Goal: Task Accomplishment & Management: Manage account settings

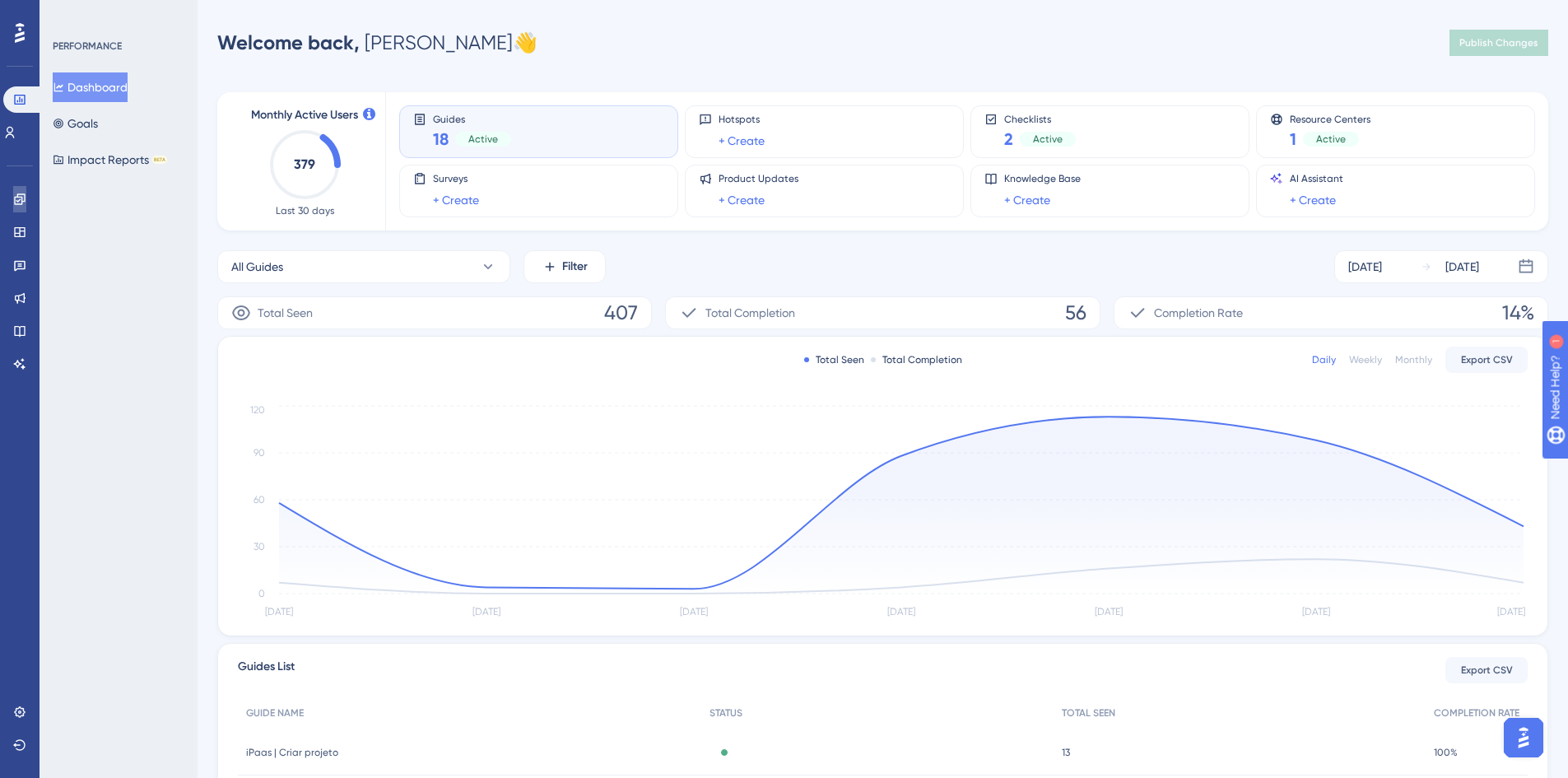
click at [13, 205] on icon at bounding box center [20, 199] width 13 height 13
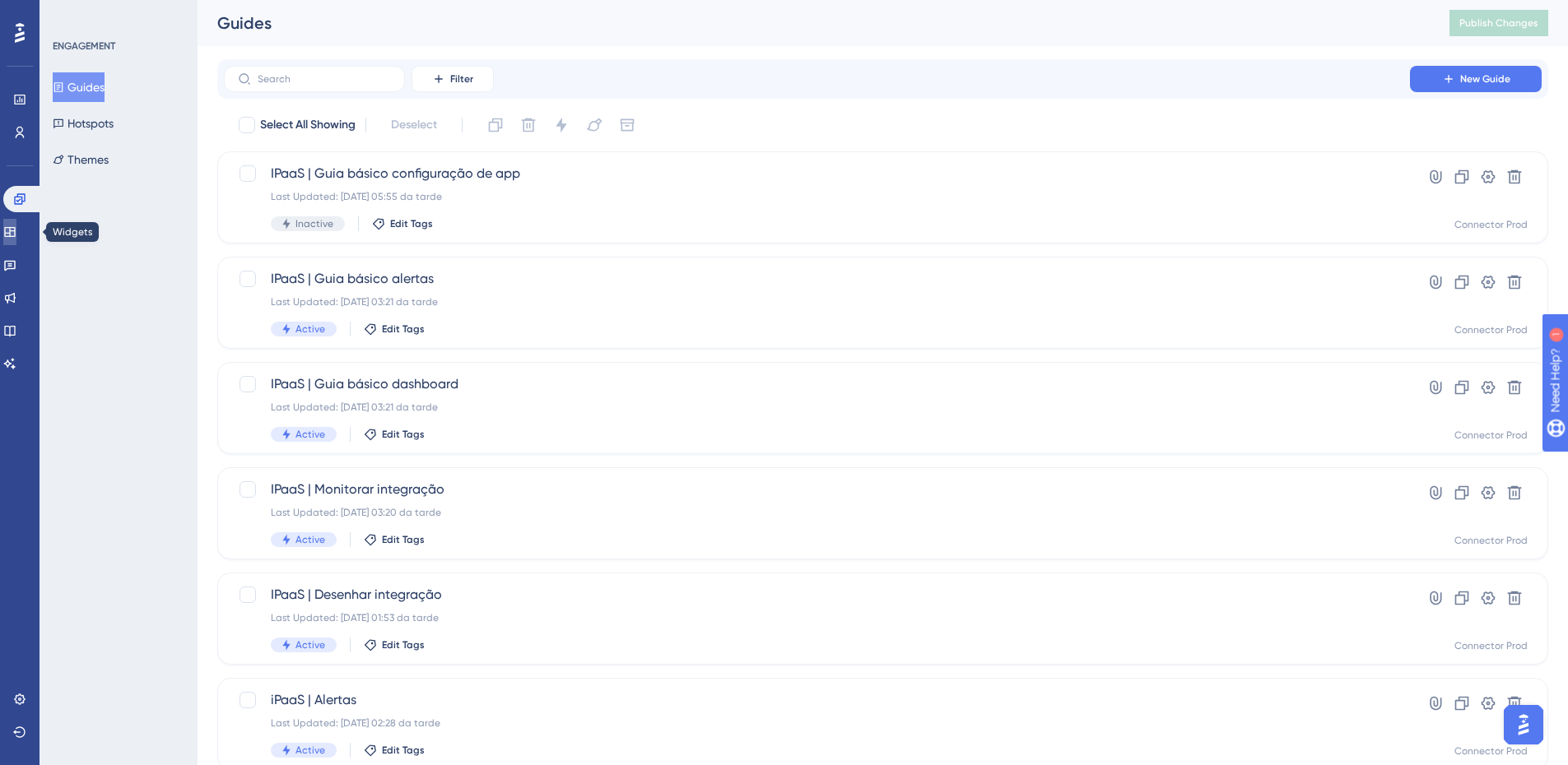
click at [15, 231] on icon at bounding box center [10, 231] width 11 height 10
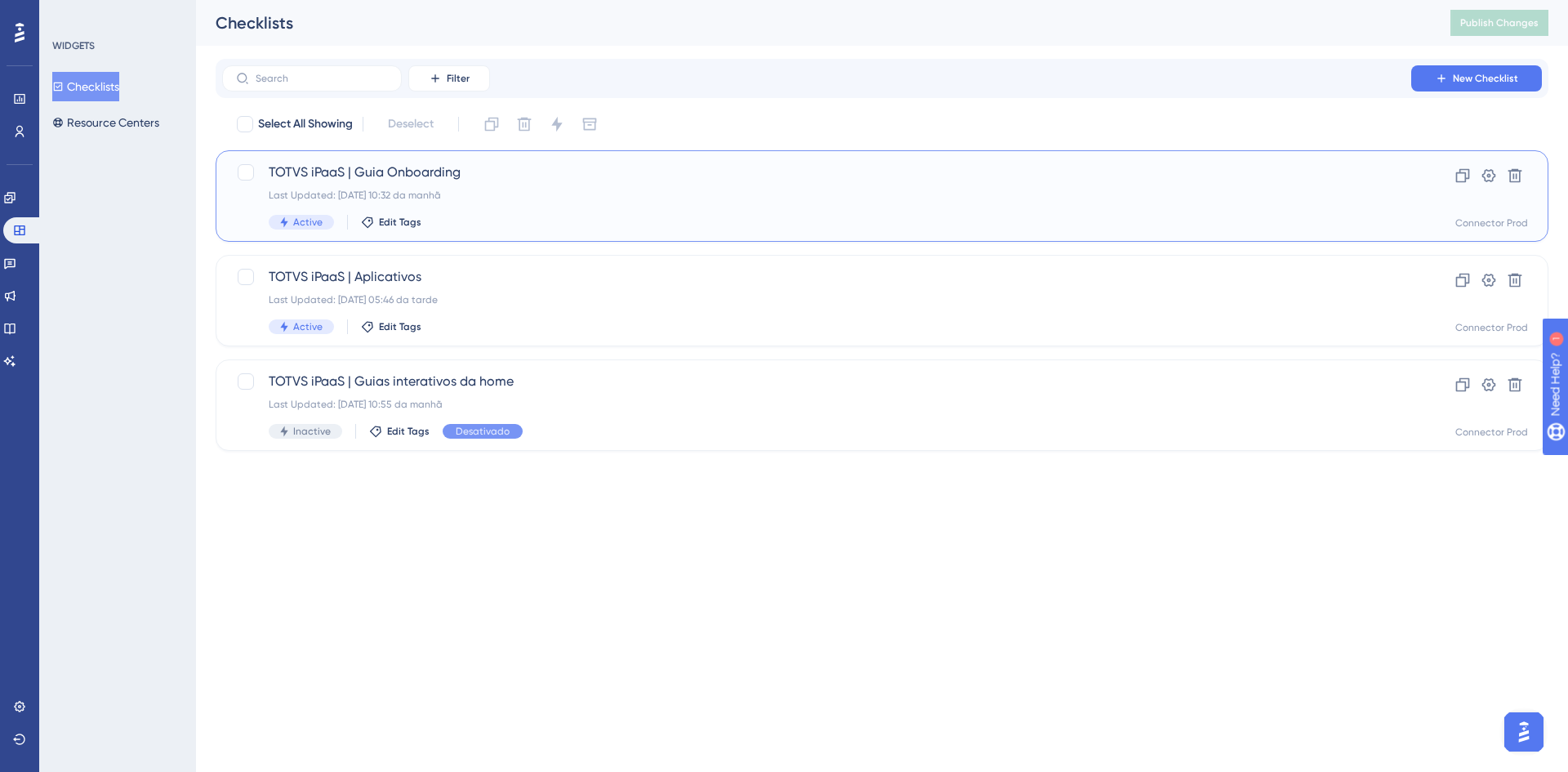
click at [618, 190] on div "Last Updated: [DATE] 10:32 da manhã" at bounding box center [817, 195] width 1097 height 13
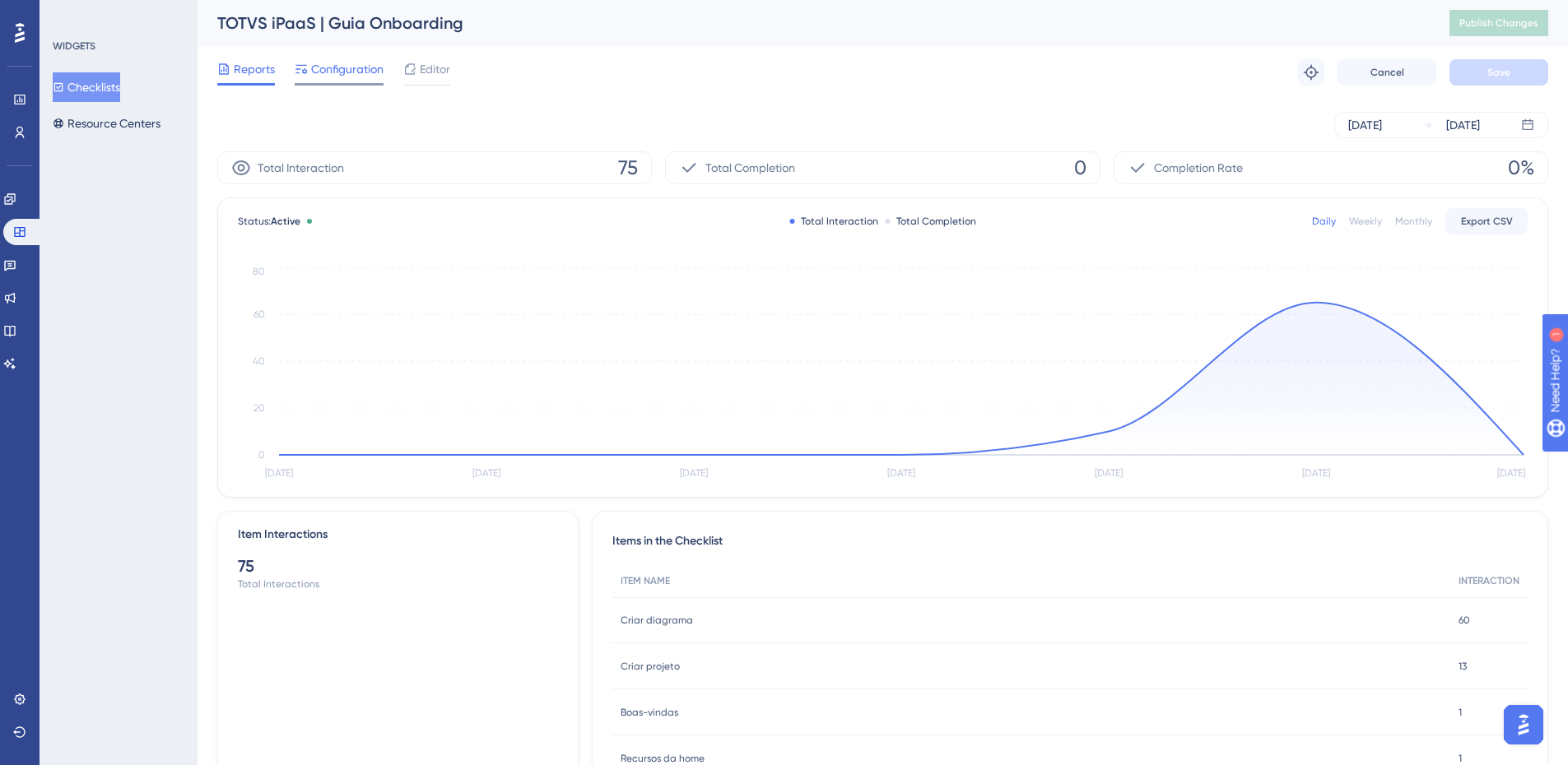
click at [318, 65] on span "Configuration" at bounding box center [347, 69] width 72 height 20
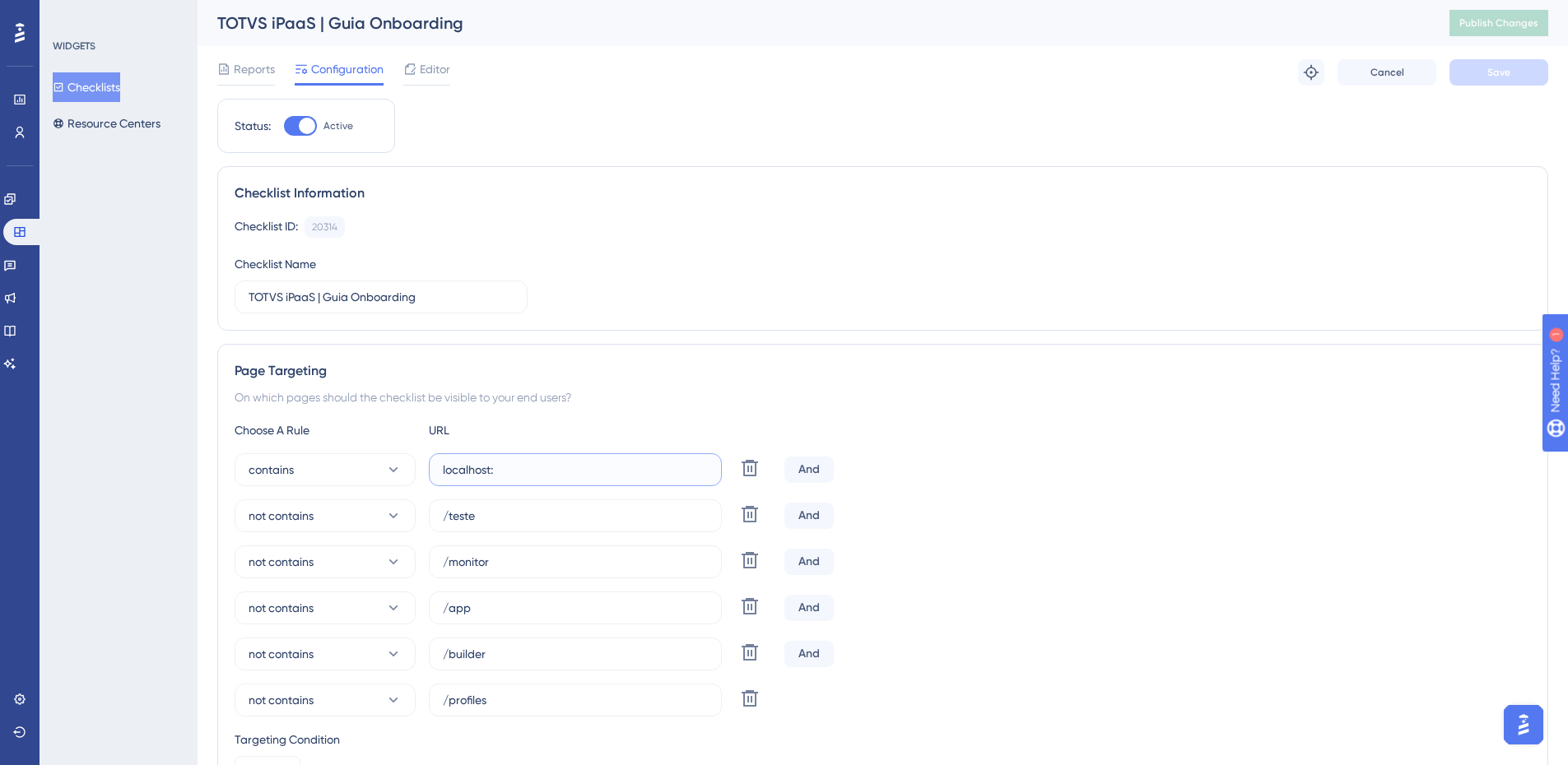
drag, startPoint x: 530, startPoint y: 471, endPoint x: 441, endPoint y: 479, distance: 89.4
click at [441, 479] on label "localhost:" at bounding box center [575, 470] width 293 height 33
paste input "[URL][DOMAIN_NAME]"
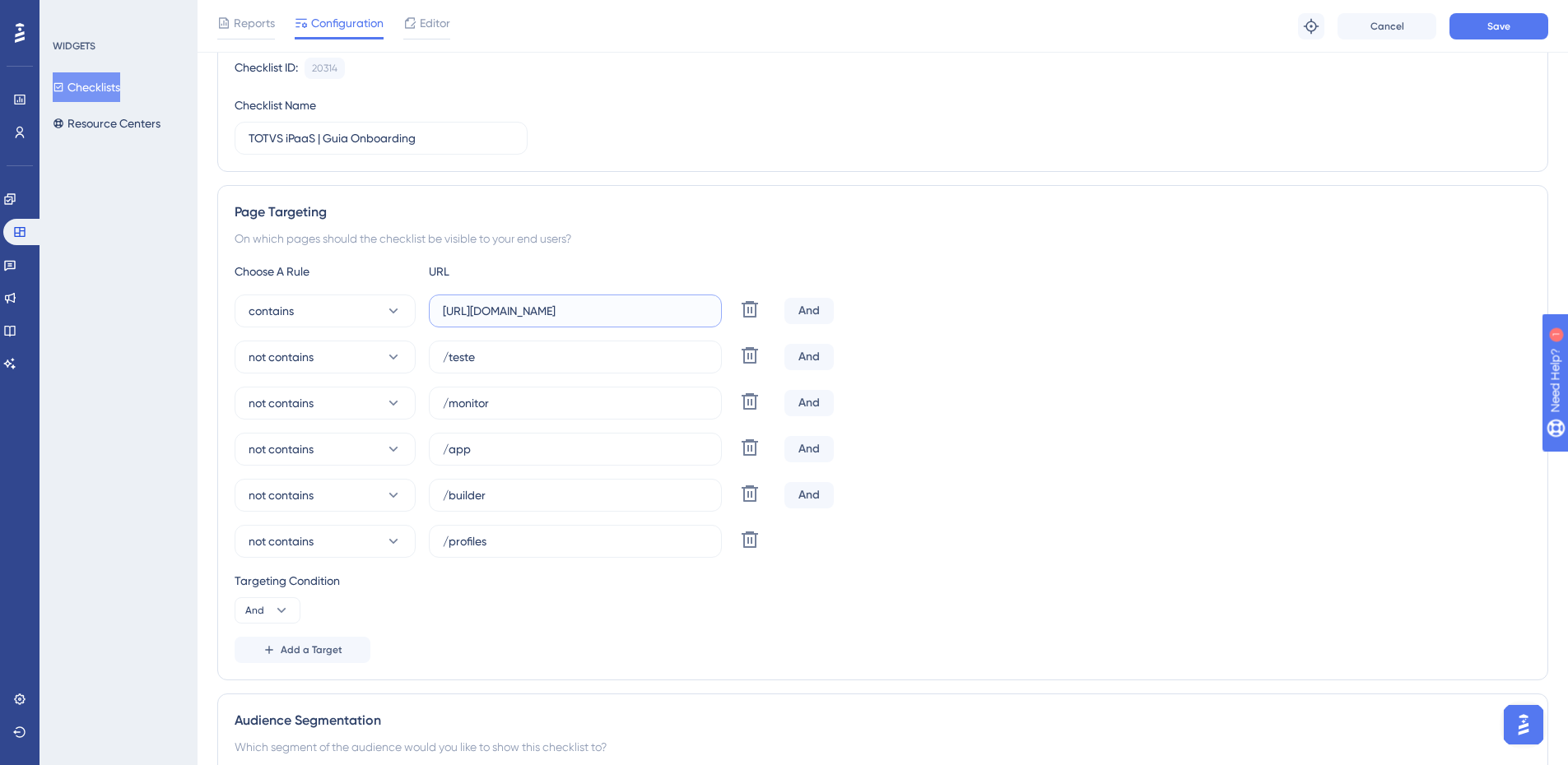
scroll to position [247, 0]
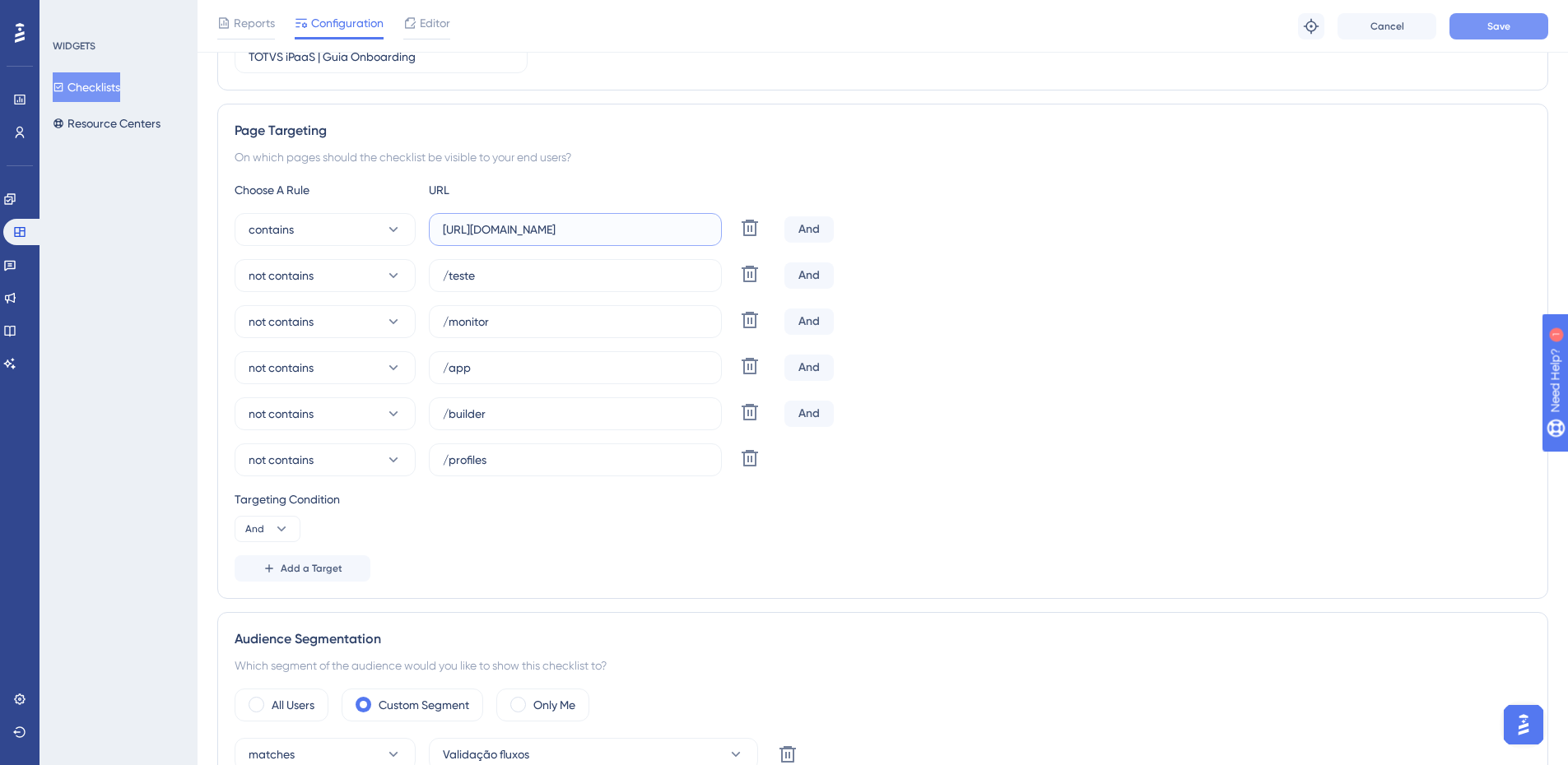
type input "[URL][DOMAIN_NAME]"
click at [1468, 30] on button "Save" at bounding box center [1499, 27] width 99 height 27
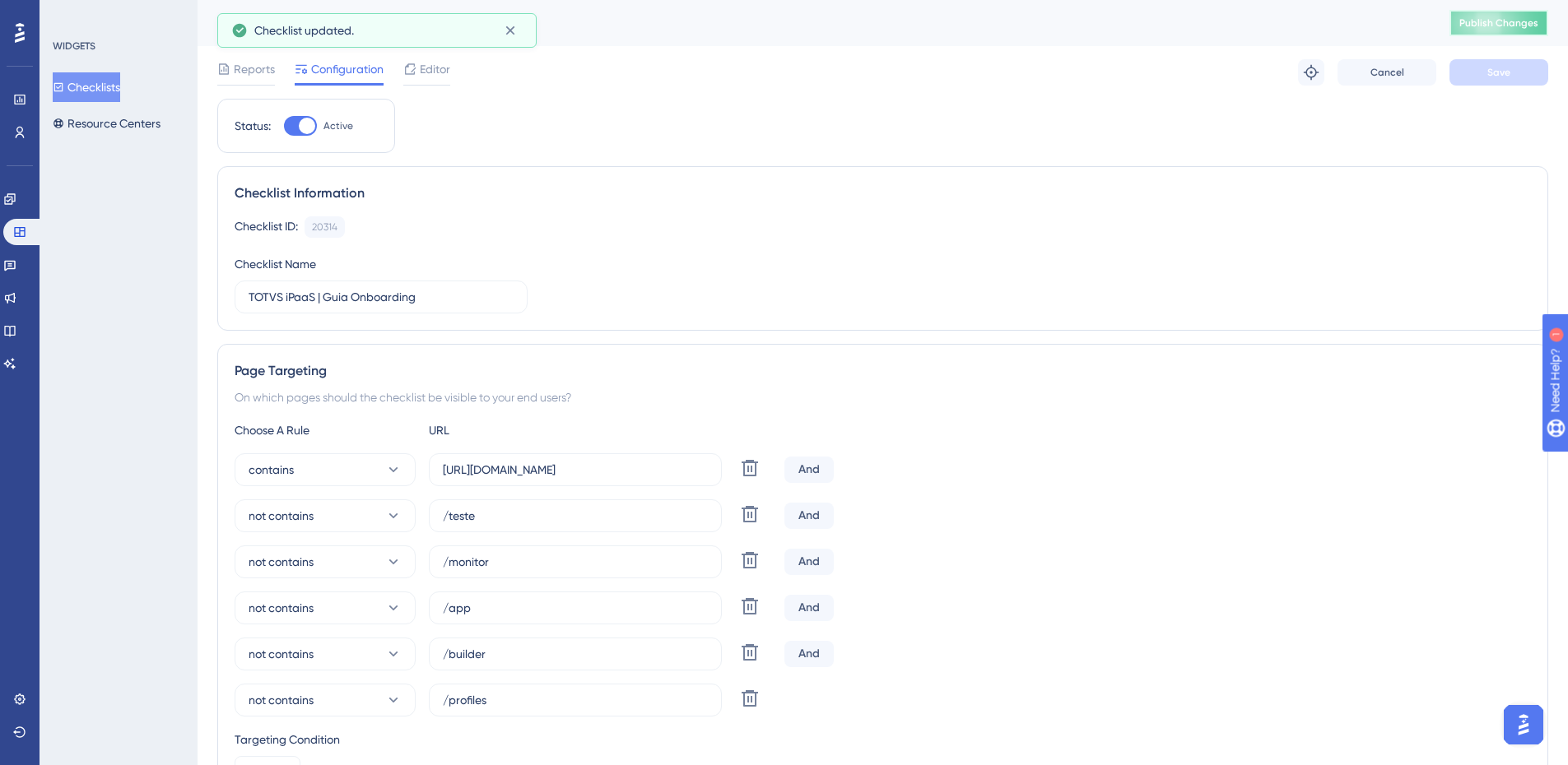
click at [1492, 20] on span "Publish Changes" at bounding box center [1499, 23] width 79 height 13
click at [21, 234] on icon at bounding box center [20, 231] width 13 height 13
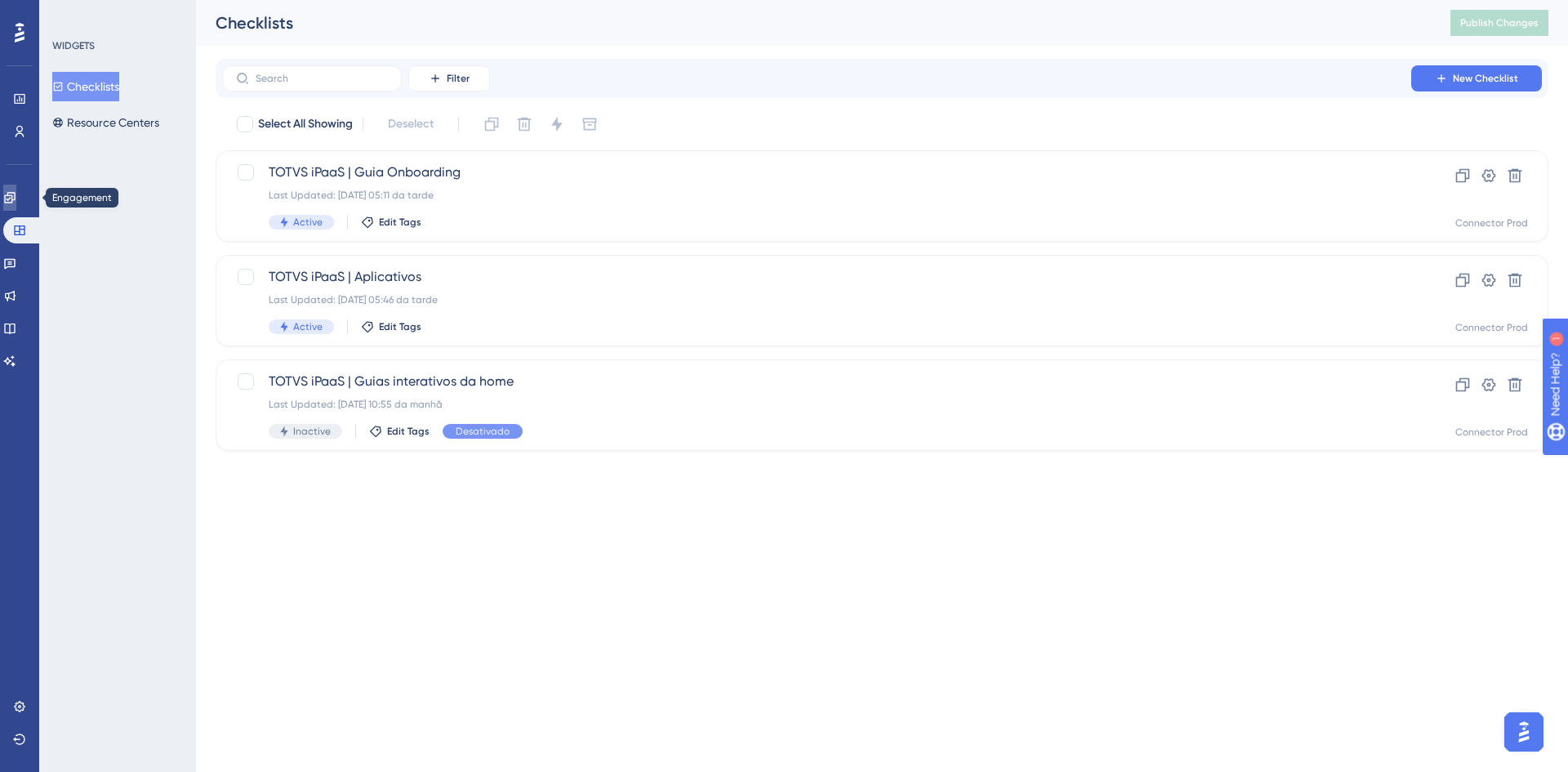
click at [17, 204] on link at bounding box center [10, 198] width 13 height 26
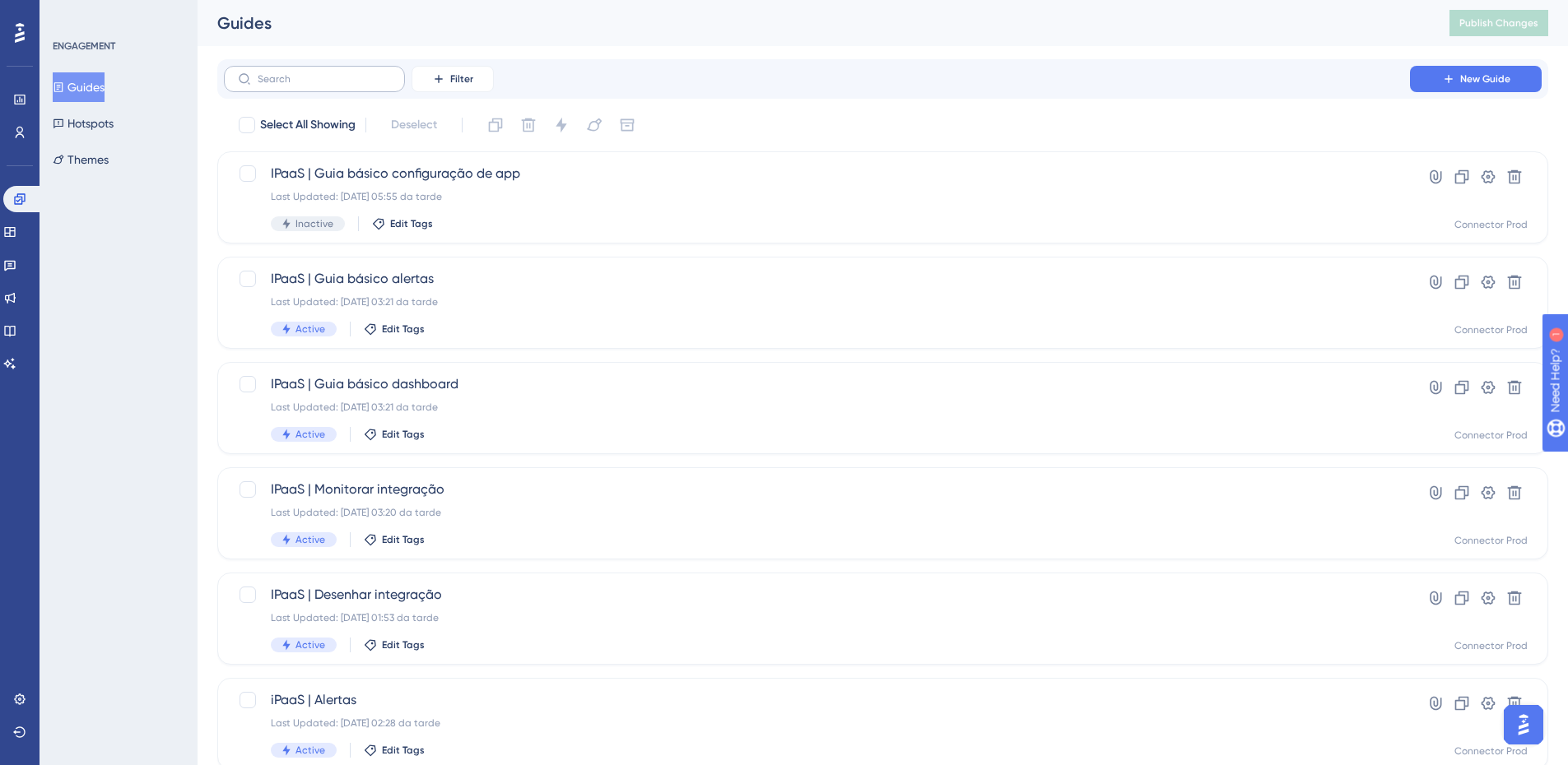
click at [351, 72] on label at bounding box center [315, 79] width 182 height 27
click at [351, 73] on input "text" at bounding box center [325, 78] width 133 height 12
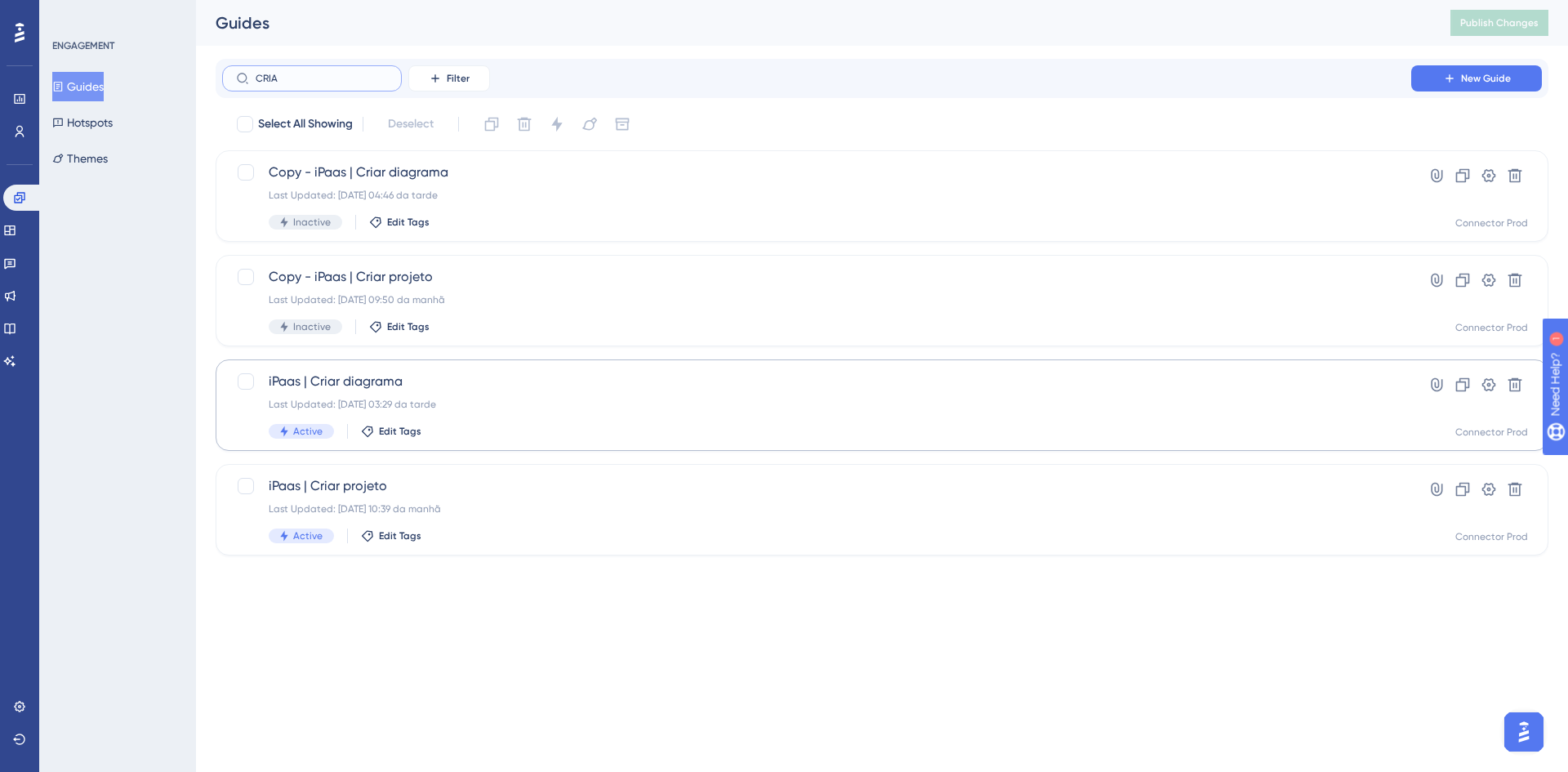
type input "CRIA"
click at [598, 376] on span "iPaas | Criar diagrama" at bounding box center [817, 382] width 1097 height 19
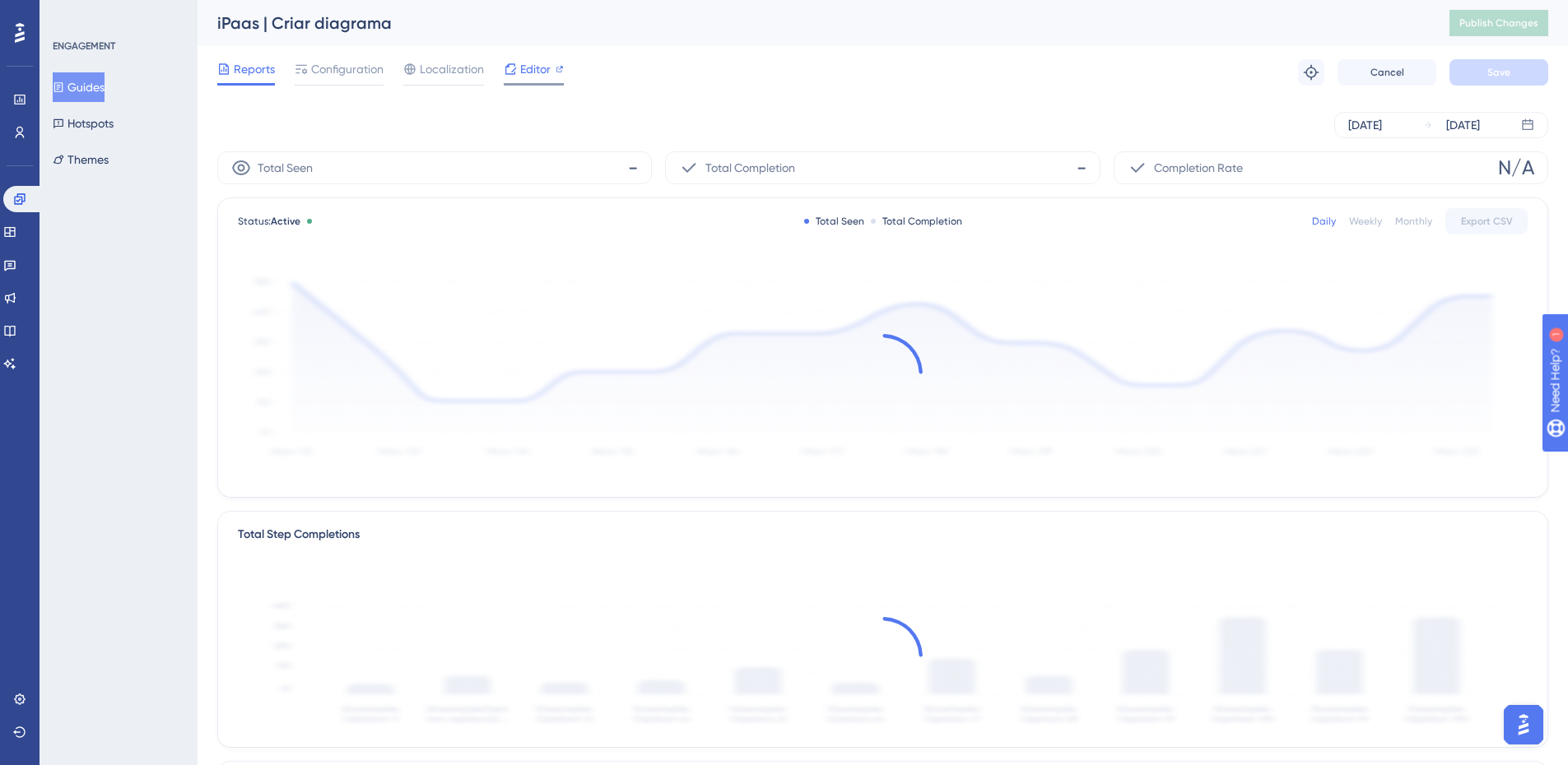
click at [546, 70] on span "Editor" at bounding box center [536, 69] width 30 height 20
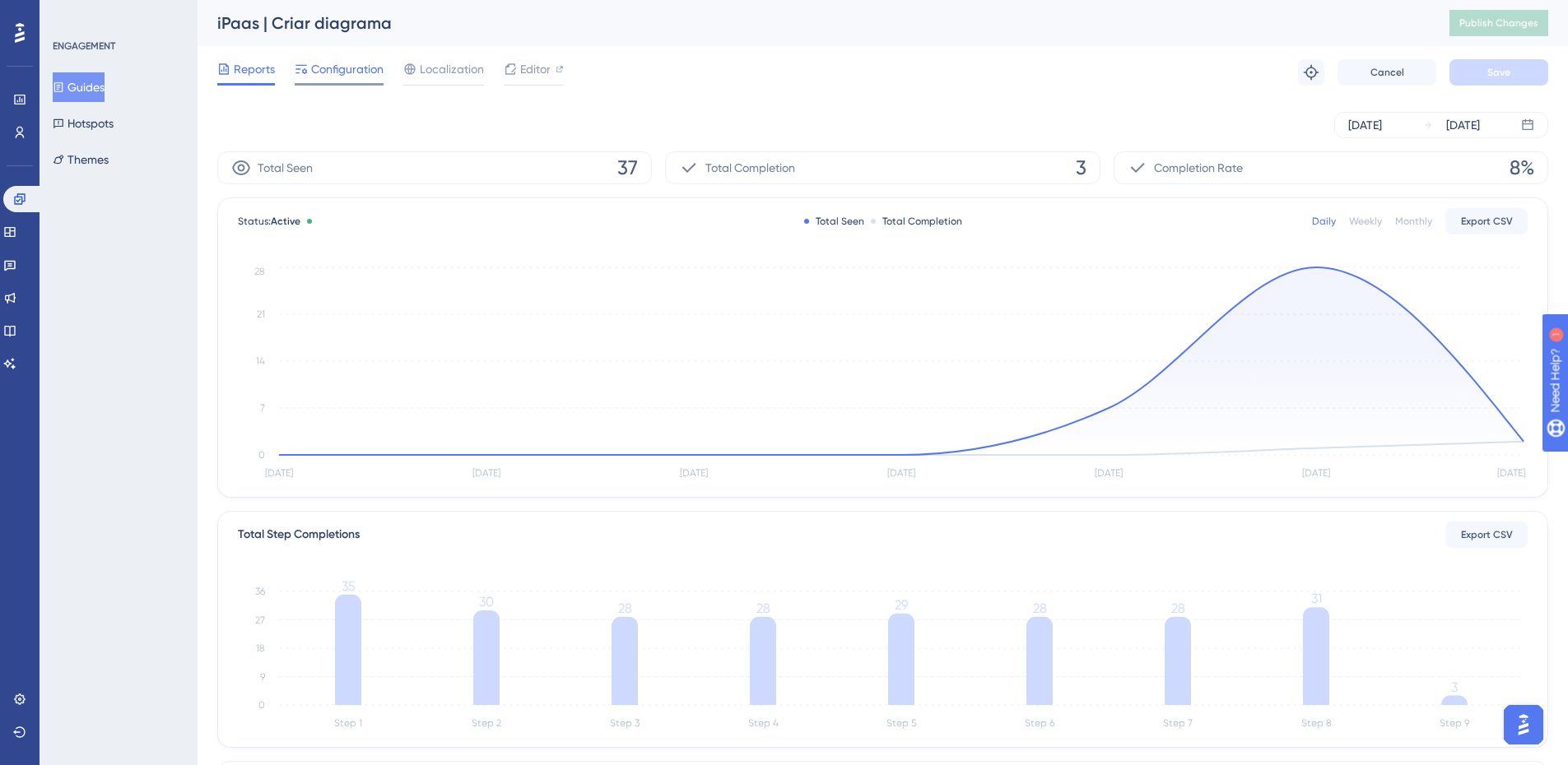
click at [377, 71] on span "Configuration" at bounding box center [347, 69] width 72 height 20
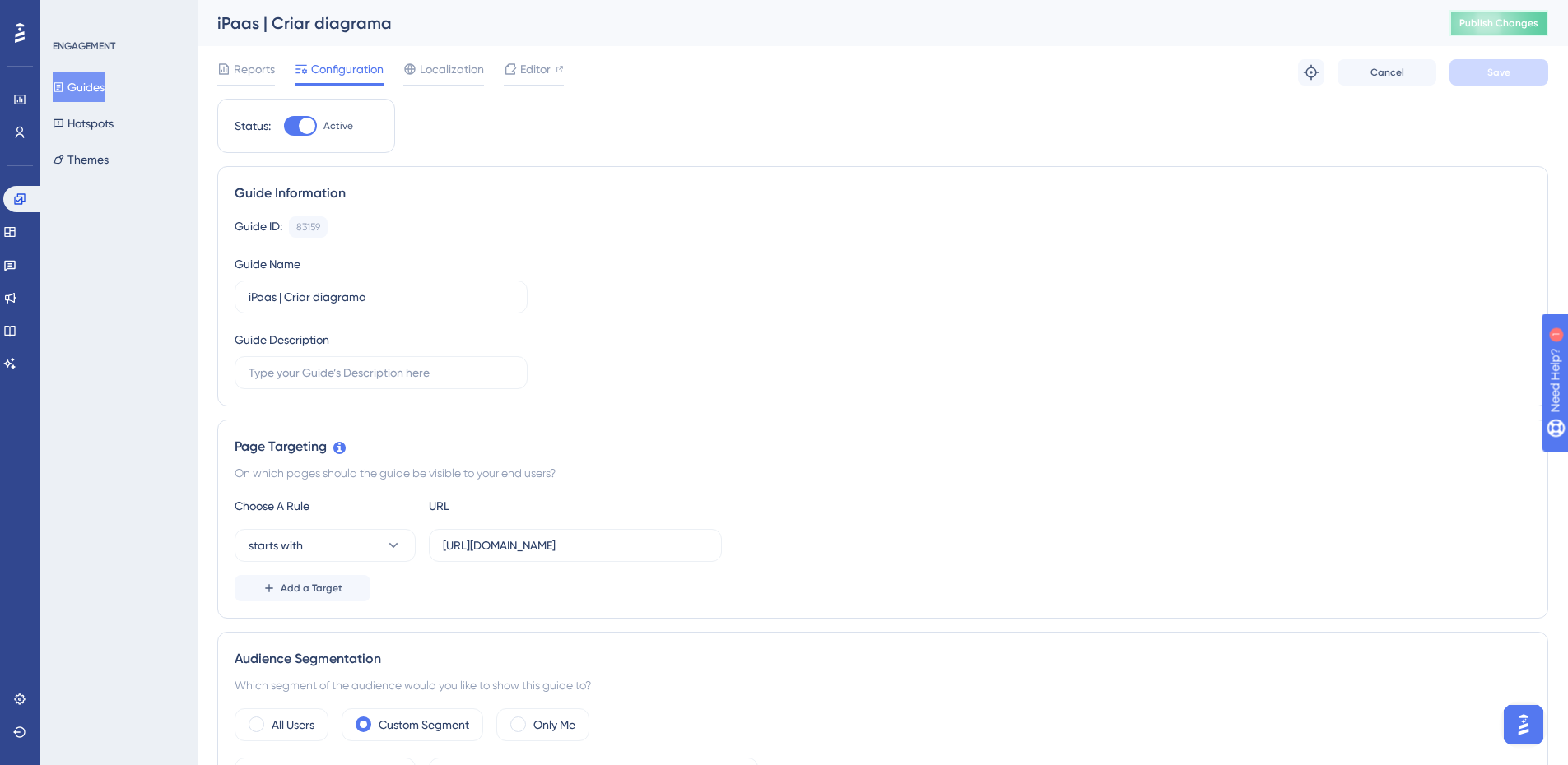
click at [1491, 14] on button "Publish Changes" at bounding box center [1499, 23] width 99 height 27
click at [1489, 21] on span "Publish Changes" at bounding box center [1499, 23] width 79 height 13
